Goal: Task Accomplishment & Management: Manage account settings

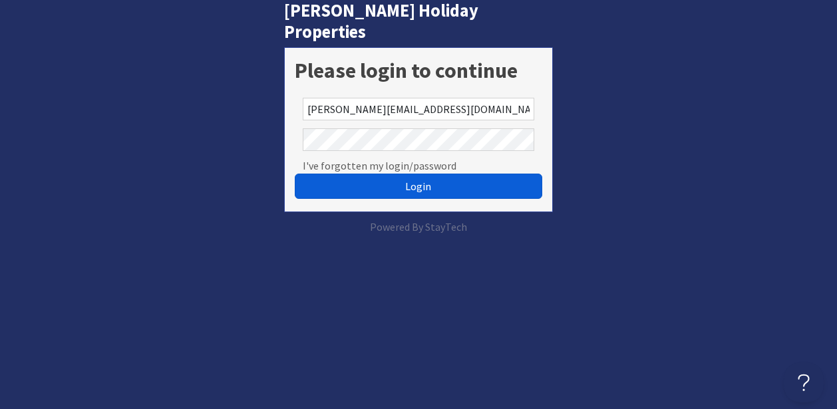
click at [426, 180] on span "Login" at bounding box center [418, 186] width 26 height 13
click at [429, 180] on span "Login" at bounding box center [418, 186] width 26 height 13
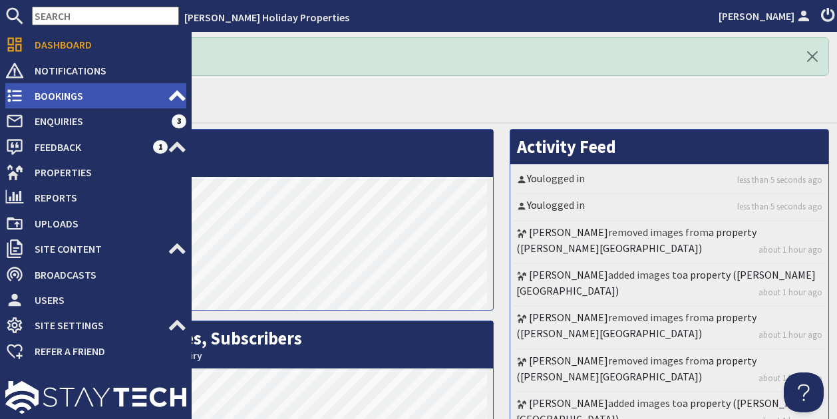
click at [50, 97] on span "Bookings" at bounding box center [96, 95] width 144 height 21
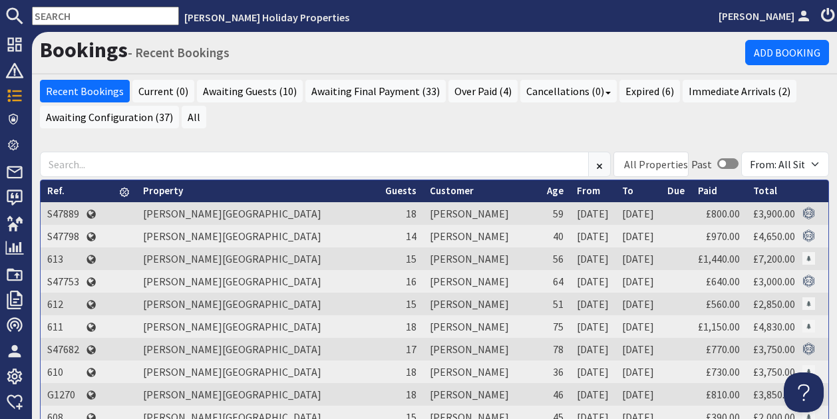
click at [91, 18] on input "text" at bounding box center [105, 16] width 147 height 19
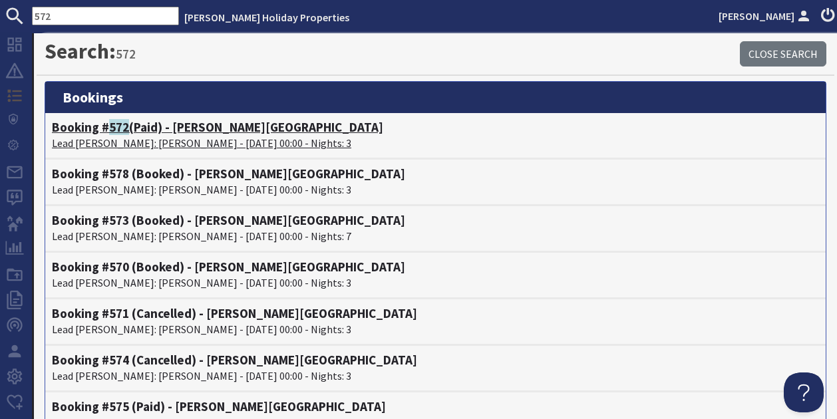
type input "572"
click at [160, 140] on p "Lead [PERSON_NAME]: [PERSON_NAME] - [DATE] 00:00 - Nights: 3" at bounding box center [435, 143] width 767 height 16
